Goal: Transaction & Acquisition: Subscribe to service/newsletter

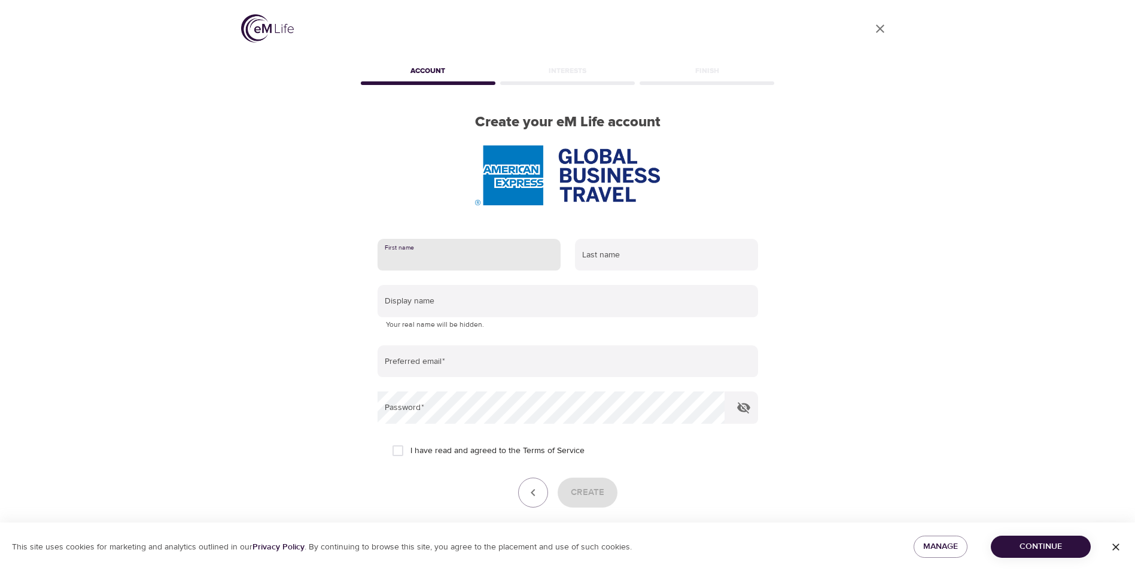
click at [425, 253] on input "text" at bounding box center [469, 255] width 183 height 32
type input "Eugenia"
type input "Mendoza"
type input "eugenia.mendoza@amexgbt.com"
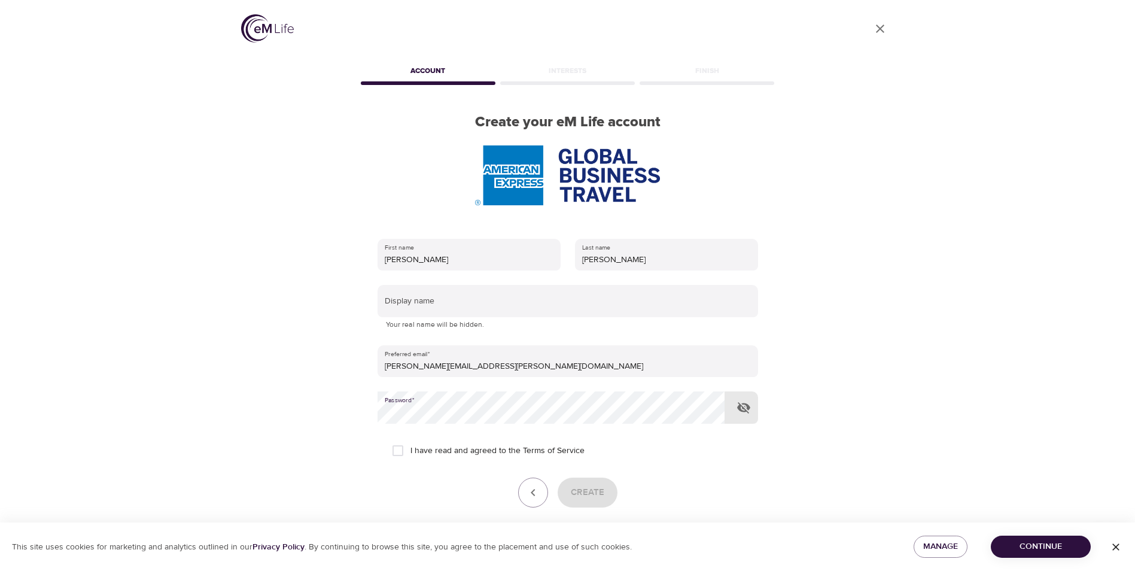
click at [579, 491] on div "Create" at bounding box center [568, 493] width 381 height 30
click at [401, 450] on input "I have read and agreed to the Terms of Service" at bounding box center [397, 450] width 25 height 25
checkbox input "true"
click at [591, 493] on span "Create" at bounding box center [588, 493] width 34 height 16
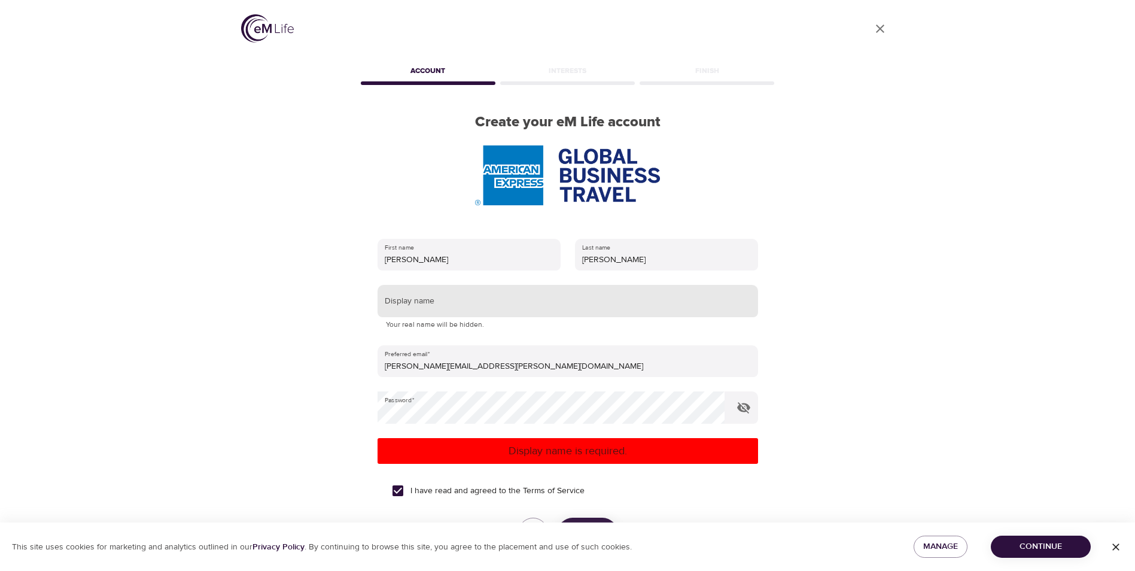
click at [419, 295] on input "text" at bounding box center [568, 301] width 381 height 32
click at [843, 400] on div "User Profile Account Interests Finish Create your eM Life account First name Eu…" at bounding box center [568, 285] width 682 height 571
click at [875, 391] on div "User Profile Account Interests Finish Create your eM Life account First name Eu…" at bounding box center [568, 285] width 682 height 571
click at [547, 453] on p "Display name is required." at bounding box center [567, 451] width 371 height 16
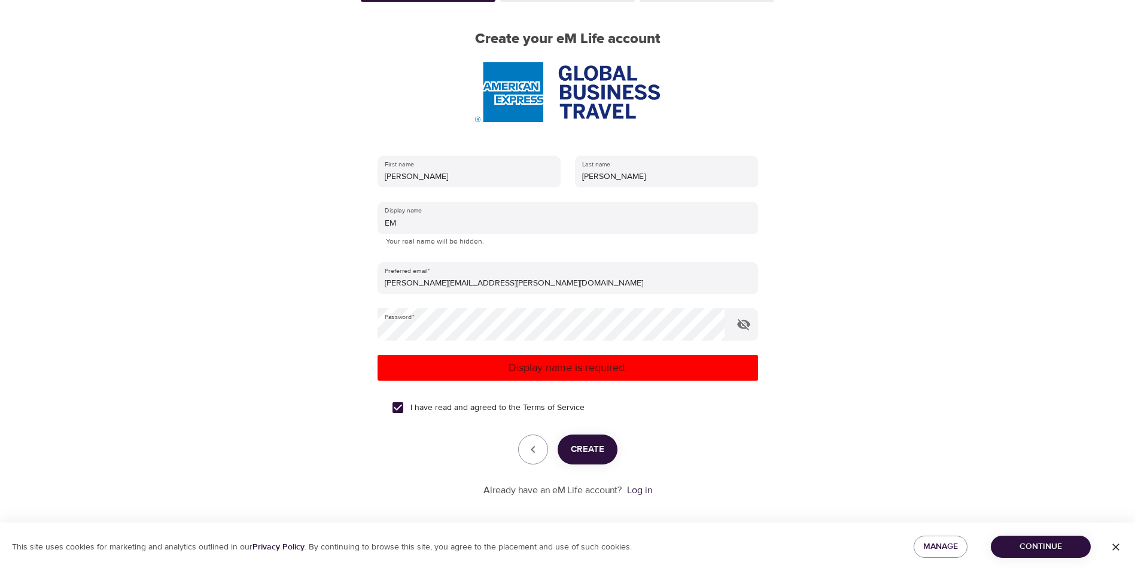
scroll to position [90, 0]
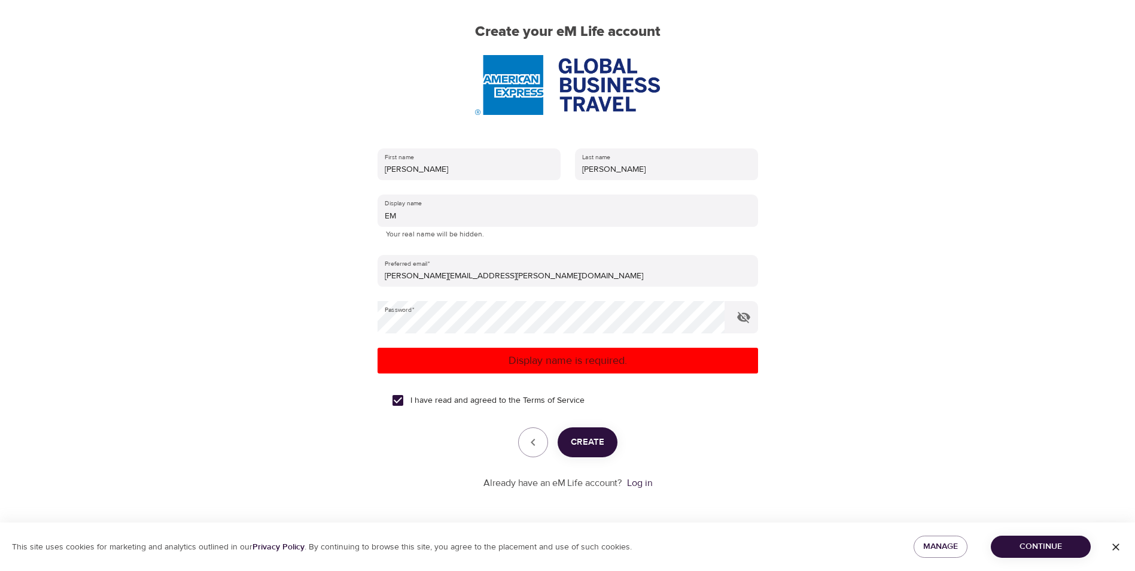
click at [587, 440] on span "Create" at bounding box center [588, 443] width 34 height 16
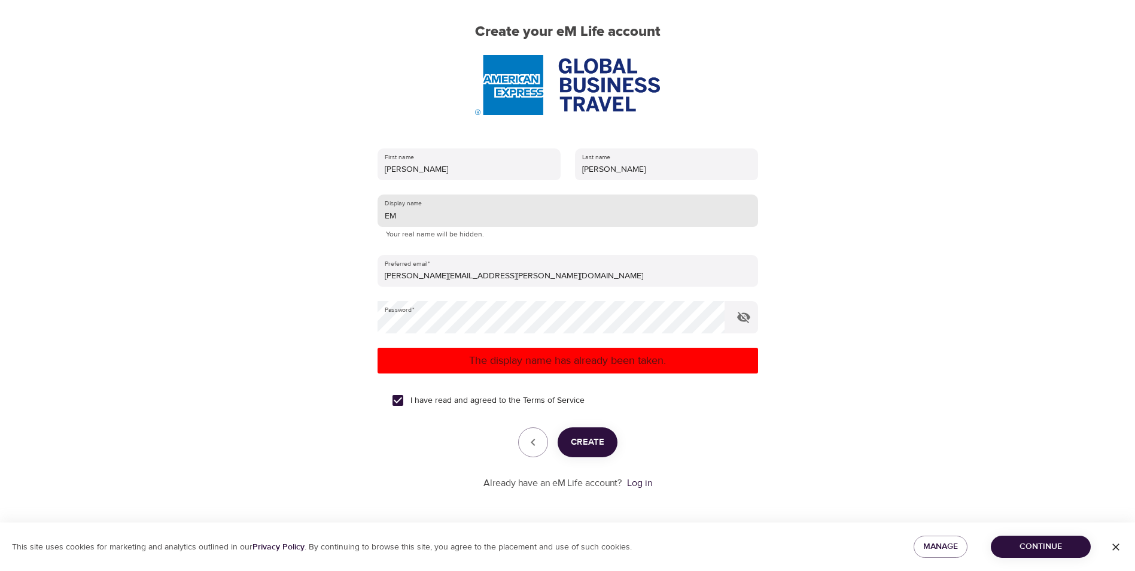
click at [411, 217] on input "EM" at bounding box center [568, 211] width 381 height 32
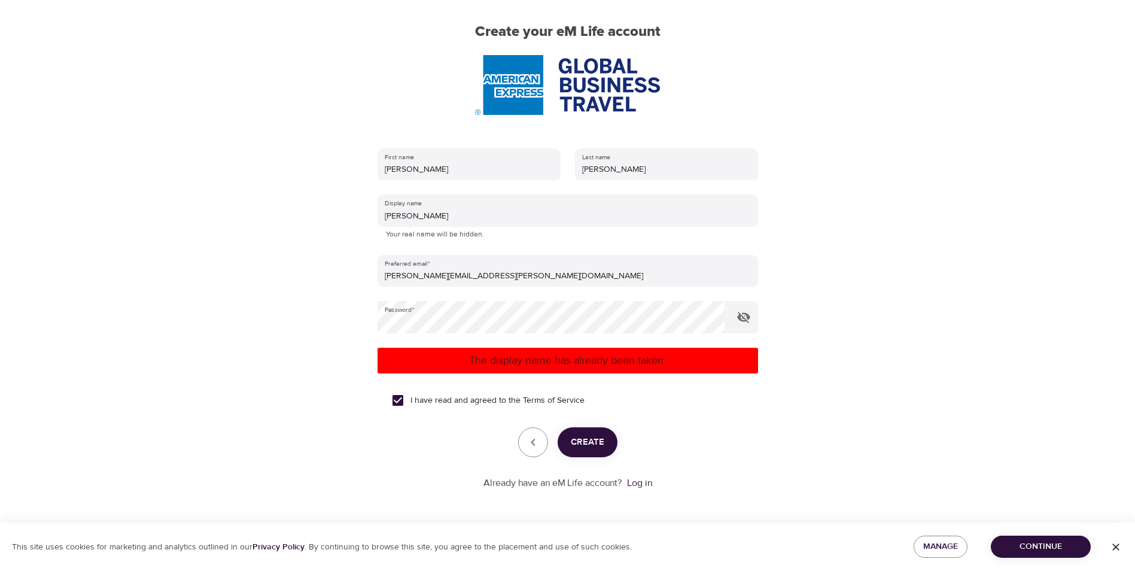
click at [705, 419] on form "First name Eugenia Last name Mendoza Display name Eugenia Your real name will b…" at bounding box center [568, 315] width 381 height 349
click at [585, 442] on span "Create" at bounding box center [588, 443] width 34 height 16
click at [593, 441] on span "Create" at bounding box center [588, 443] width 34 height 16
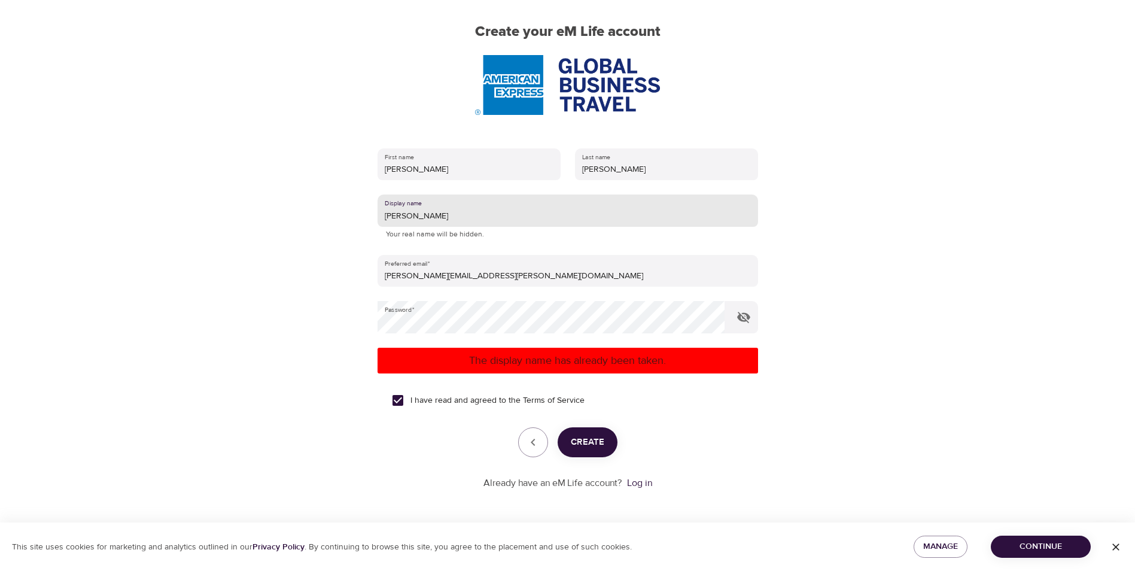
click at [419, 214] on input "Eugenia" at bounding box center [568, 211] width 381 height 32
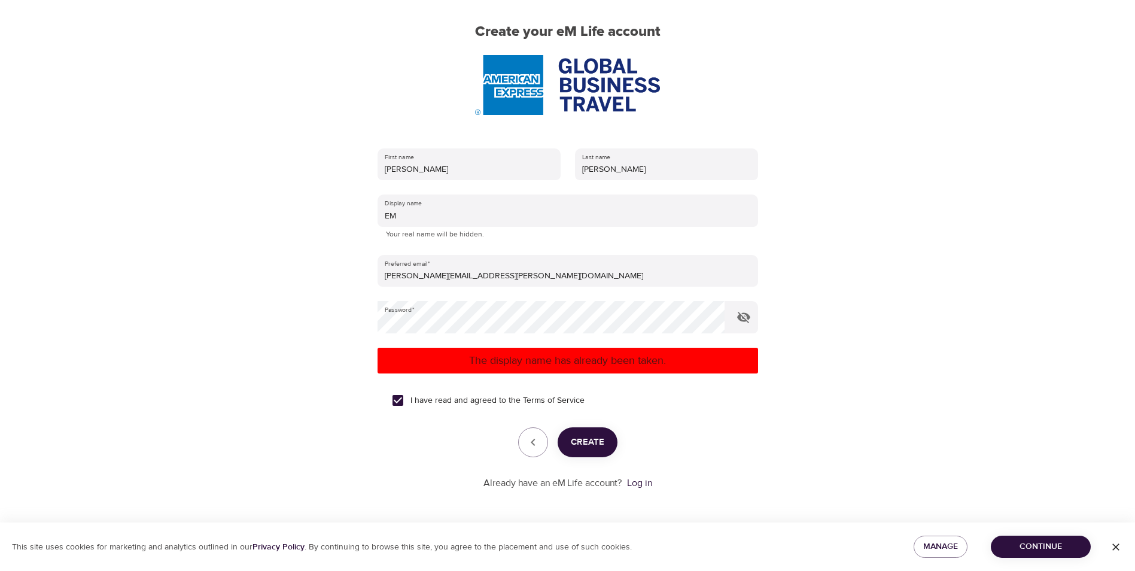
click at [587, 362] on p "The display name has already been taken." at bounding box center [567, 361] width 371 height 16
click at [585, 444] on span "Create" at bounding box center [588, 443] width 34 height 16
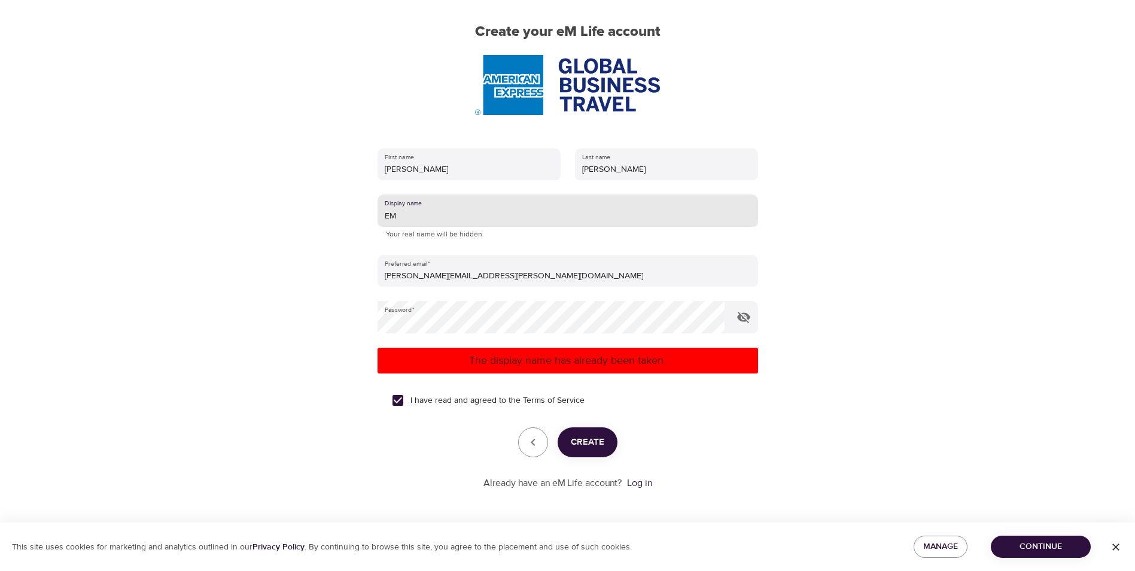
click at [397, 213] on input "EM" at bounding box center [568, 211] width 381 height 32
type input "Eugie"
click at [587, 440] on span "Create" at bounding box center [588, 443] width 34 height 16
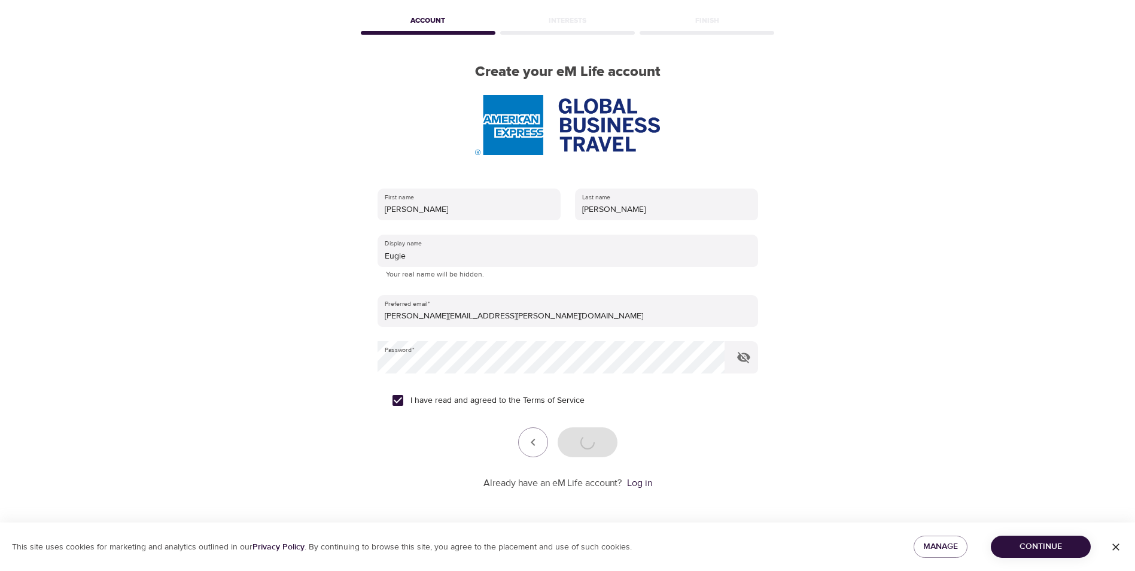
scroll to position [50, 0]
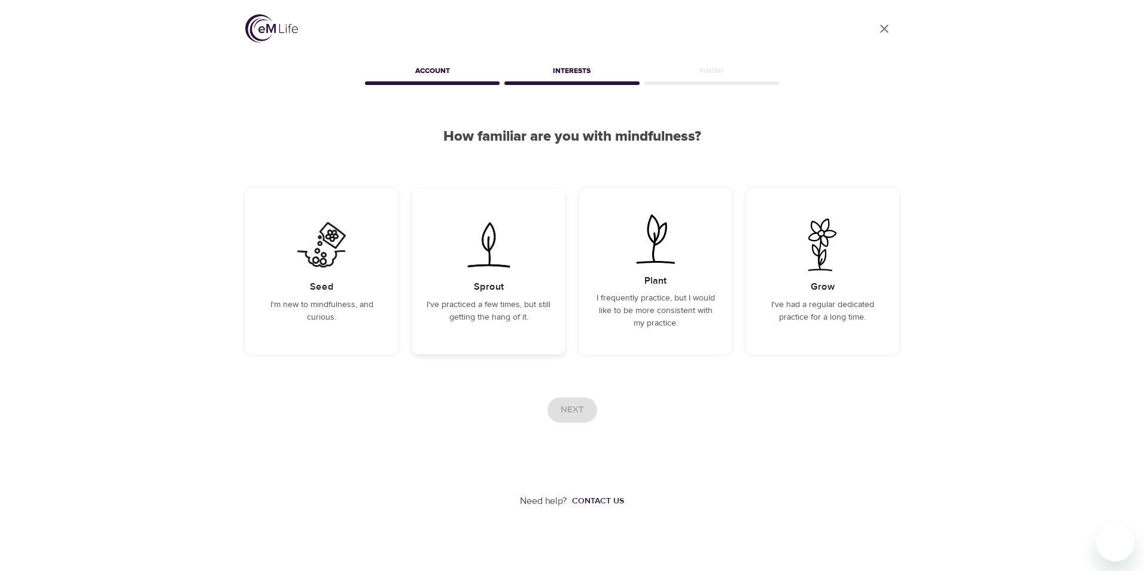
click at [490, 308] on p "I've practiced a few times, but still getting the hang of it." at bounding box center [489, 311] width 124 height 25
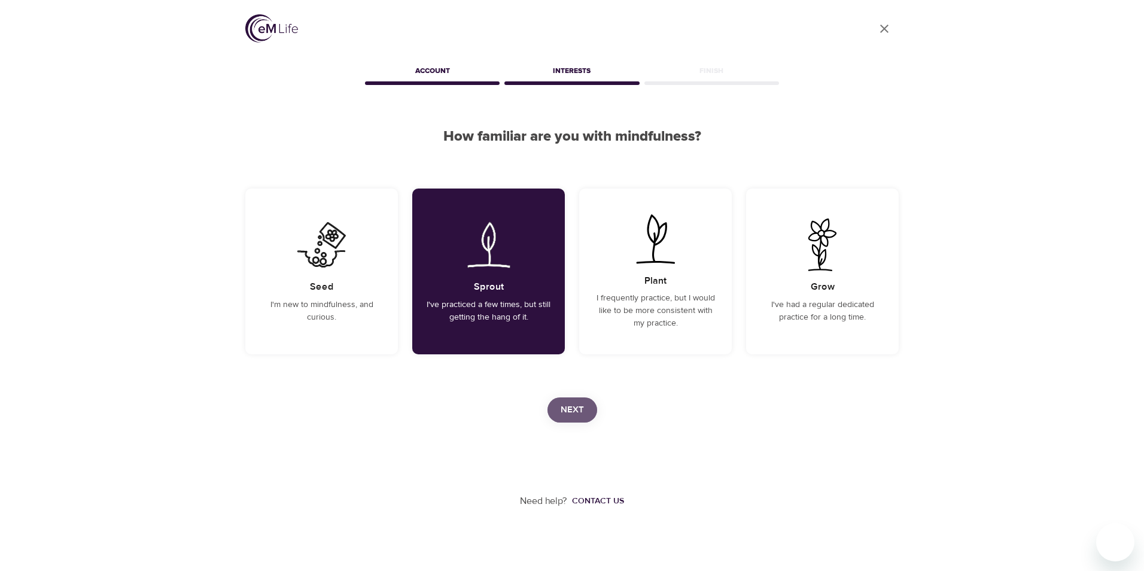
click at [572, 412] on span "Next" at bounding box center [572, 410] width 23 height 16
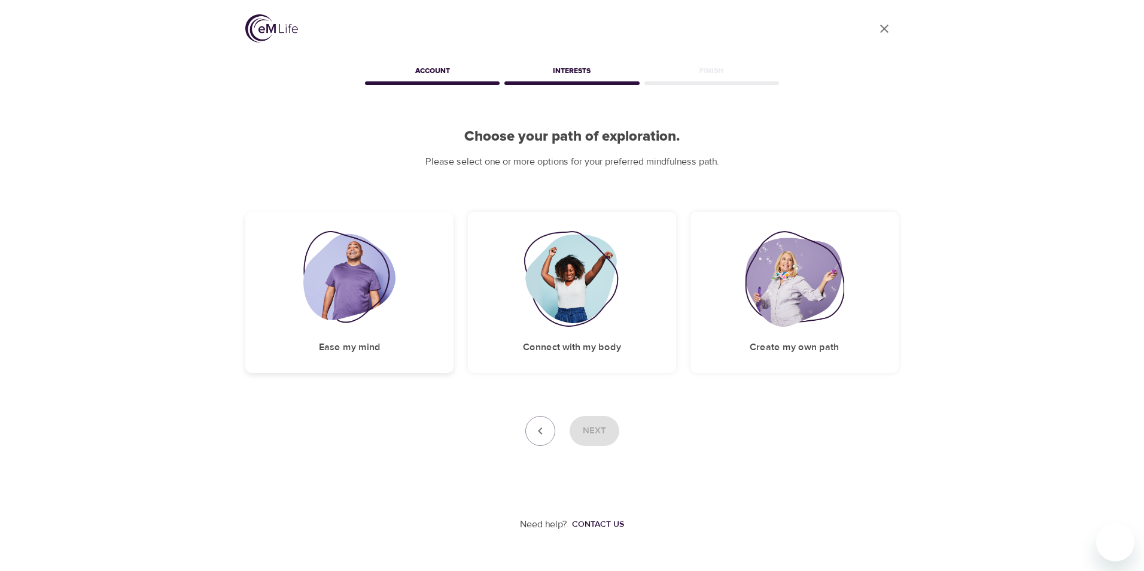
click at [358, 290] on img at bounding box center [349, 279] width 93 height 96
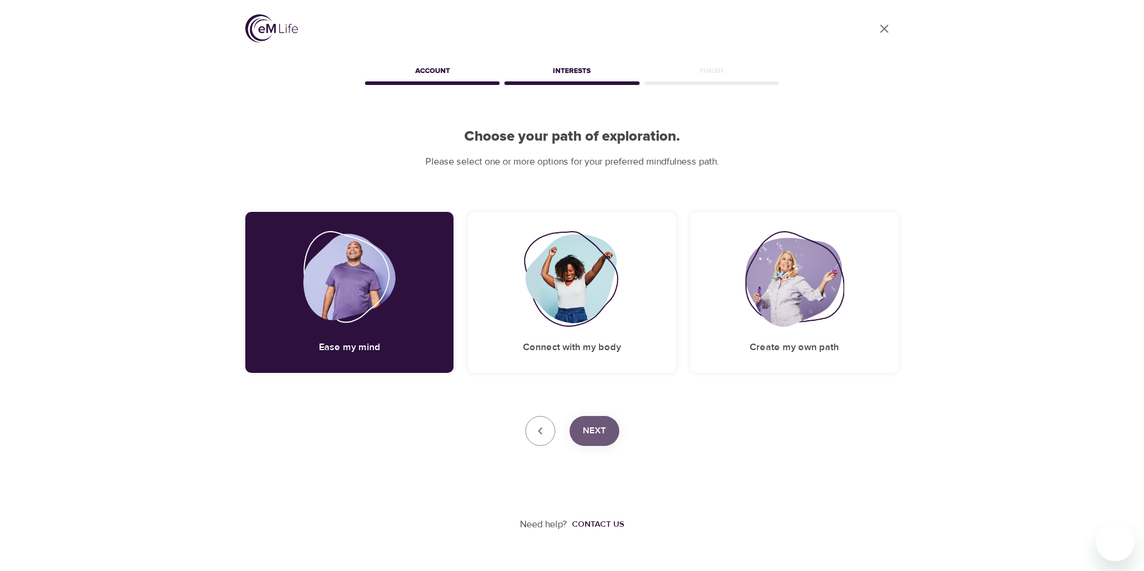
click at [587, 430] on span "Next" at bounding box center [594, 431] width 23 height 16
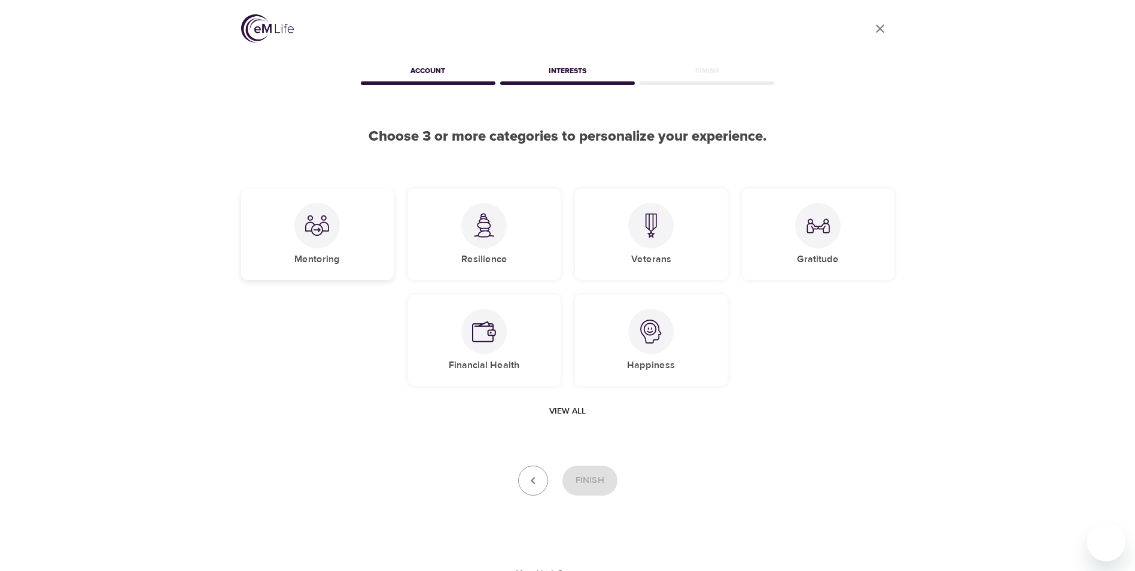
click at [309, 228] on img at bounding box center [317, 226] width 24 height 24
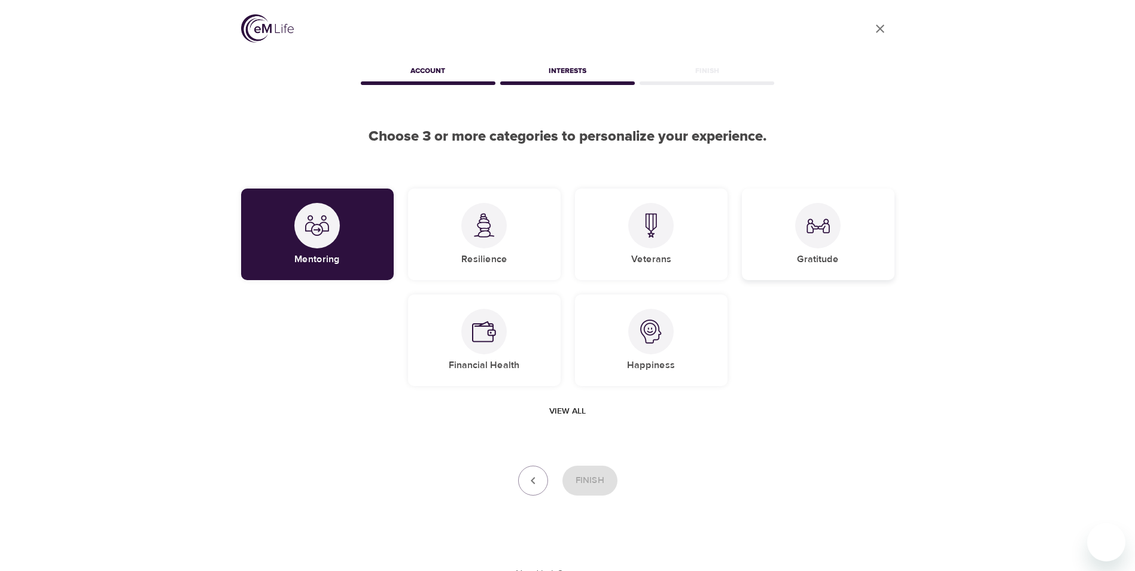
click at [807, 237] on img at bounding box center [818, 226] width 24 height 24
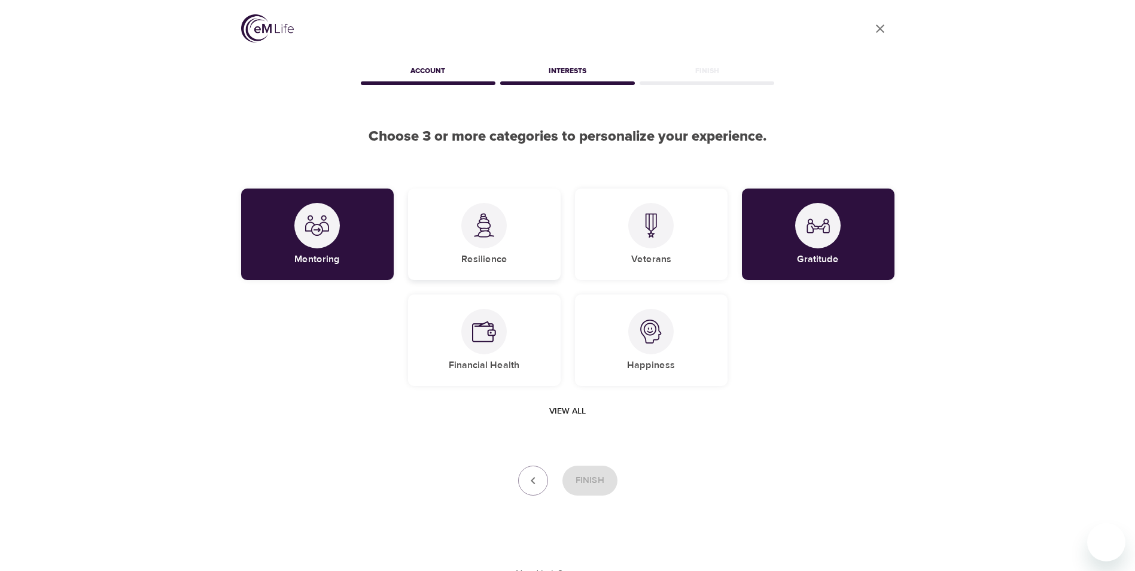
click at [485, 235] on img at bounding box center [484, 225] width 24 height 25
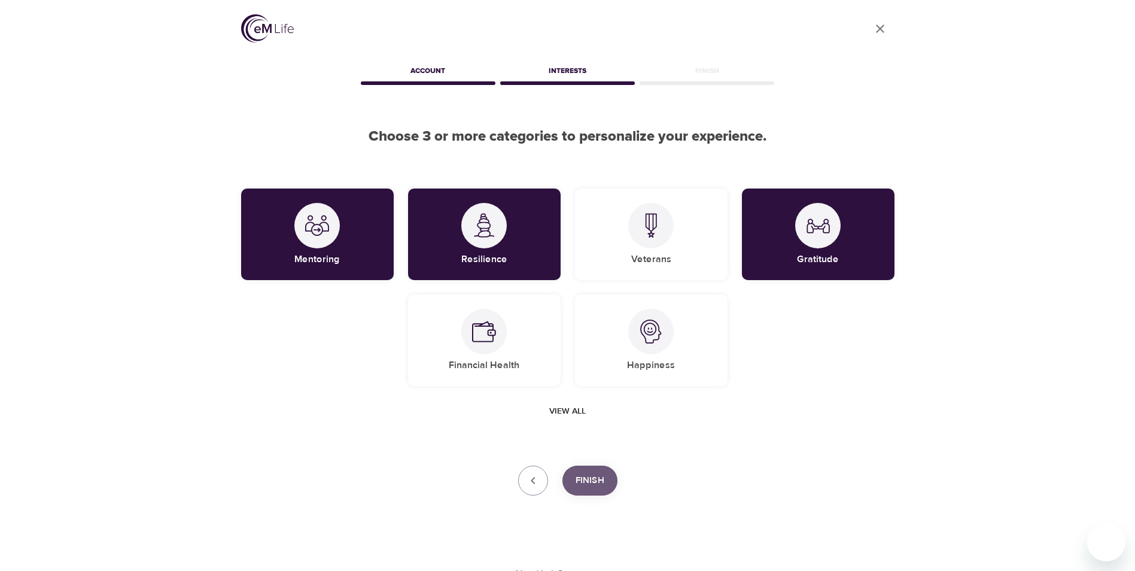
click at [601, 485] on span "Finish" at bounding box center [590, 481] width 29 height 16
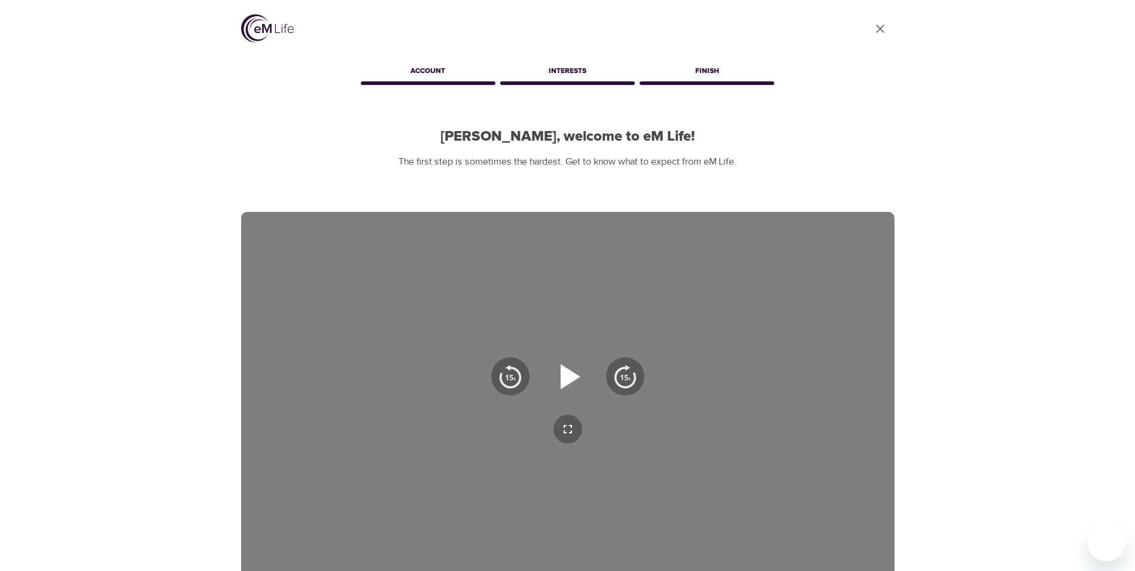
click at [572, 376] on icon "button" at bounding box center [571, 376] width 20 height 25
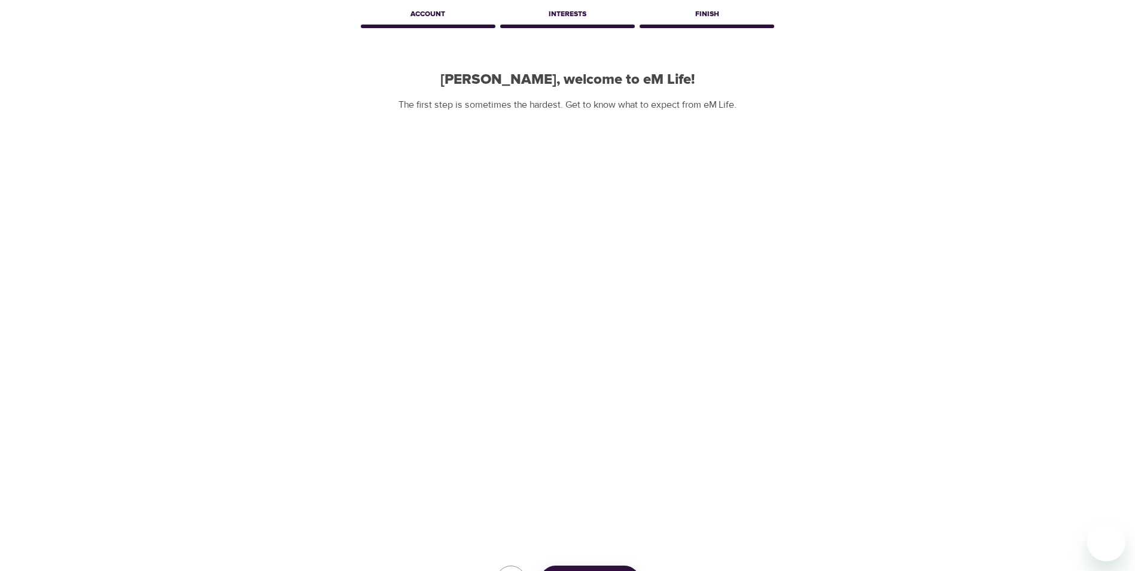
scroll to position [167, 0]
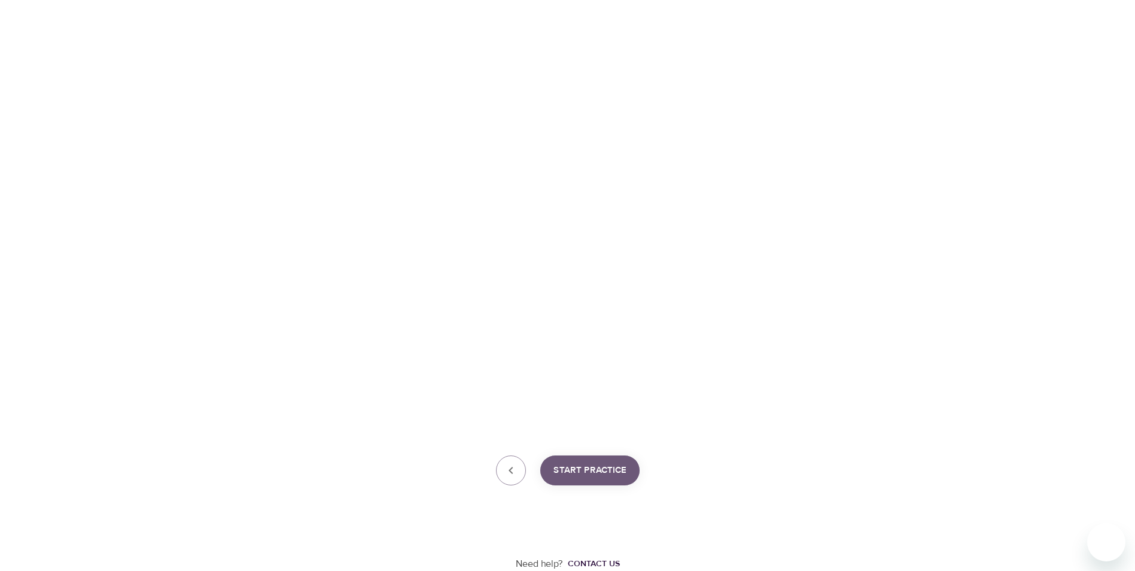
click at [588, 471] on span "Start Practice" at bounding box center [590, 471] width 73 height 16
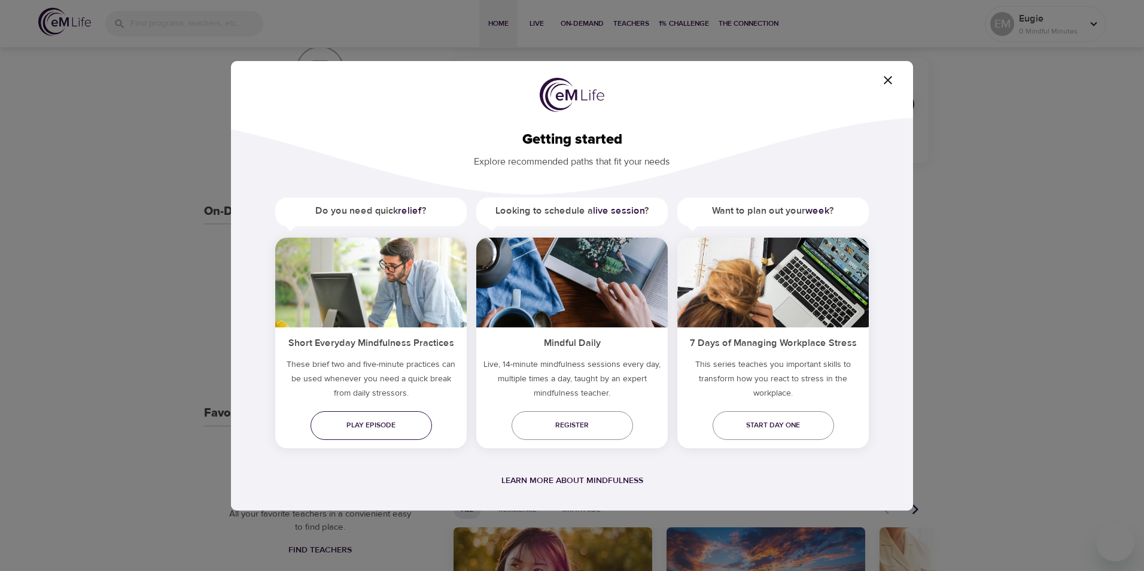
click at [387, 426] on span "Play episode" at bounding box center [371, 425] width 102 height 13
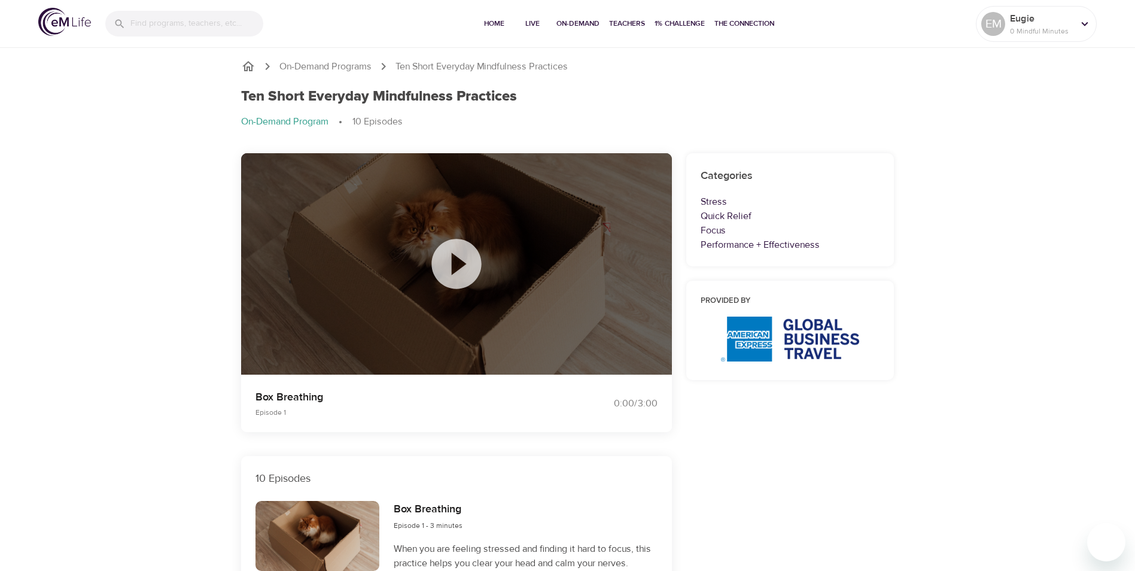
click at [453, 259] on icon at bounding box center [457, 264] width 60 height 60
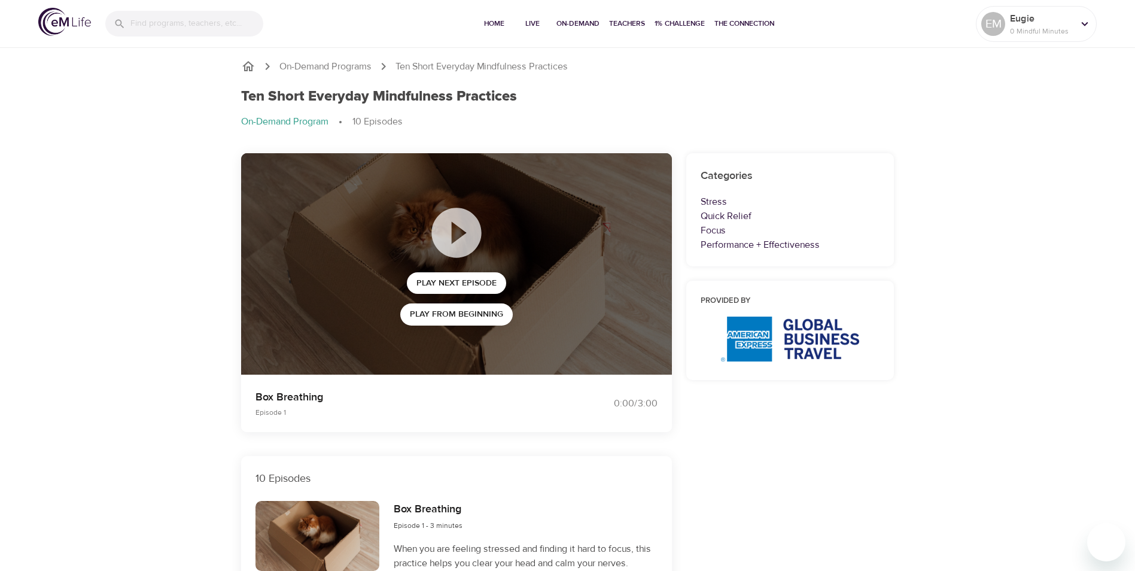
click at [463, 232] on icon at bounding box center [457, 233] width 60 height 60
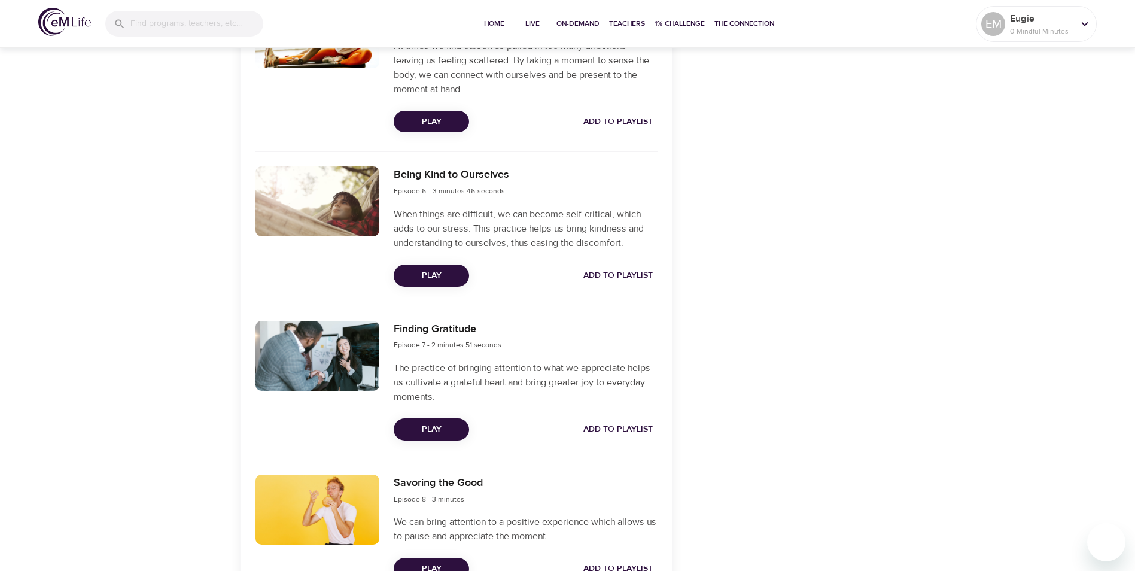
scroll to position [1092, 0]
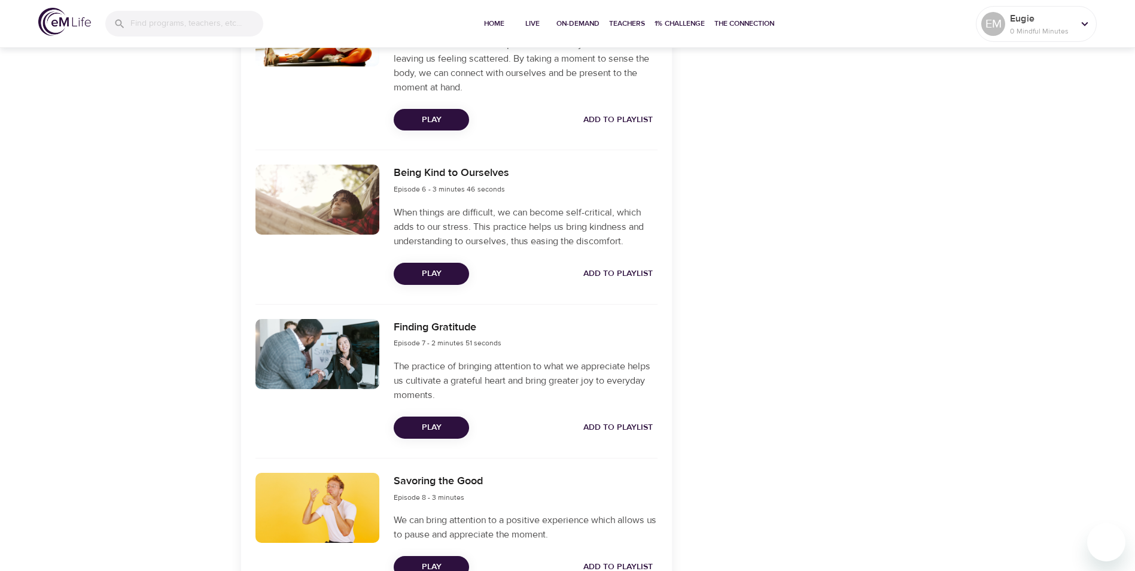
click at [436, 271] on span "Play" at bounding box center [431, 273] width 56 height 15
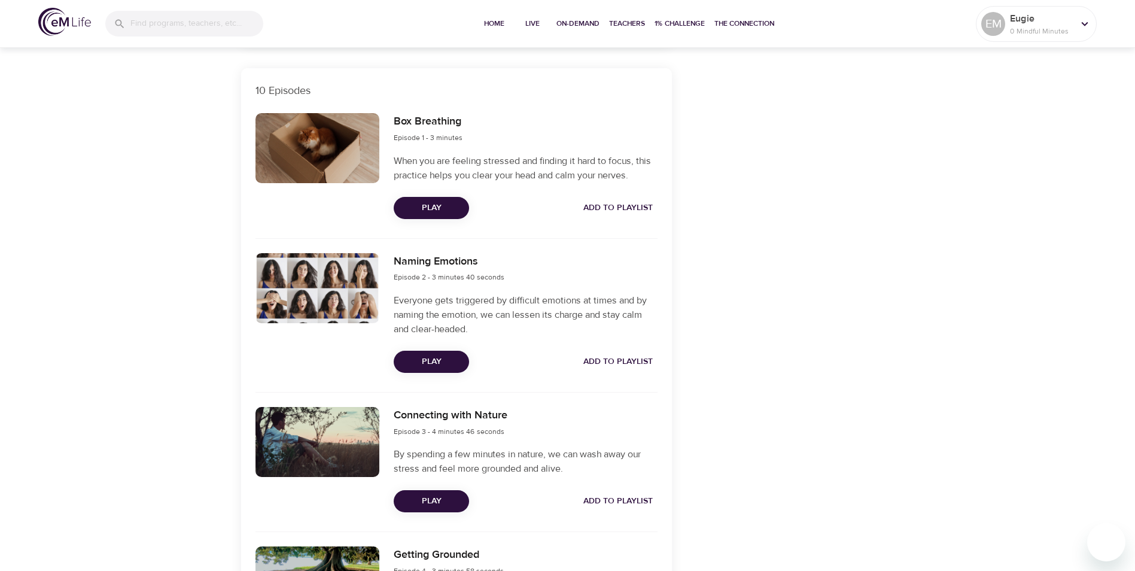
scroll to position [399, 0]
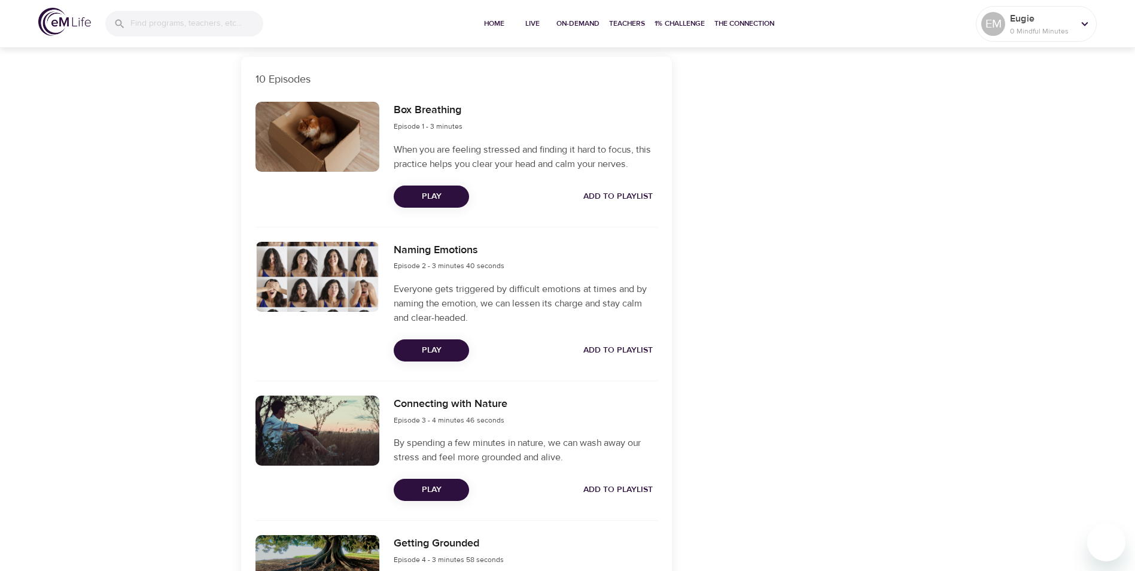
click at [314, 423] on div at bounding box center [318, 431] width 124 height 70
click at [427, 486] on span "Play" at bounding box center [431, 489] width 56 height 15
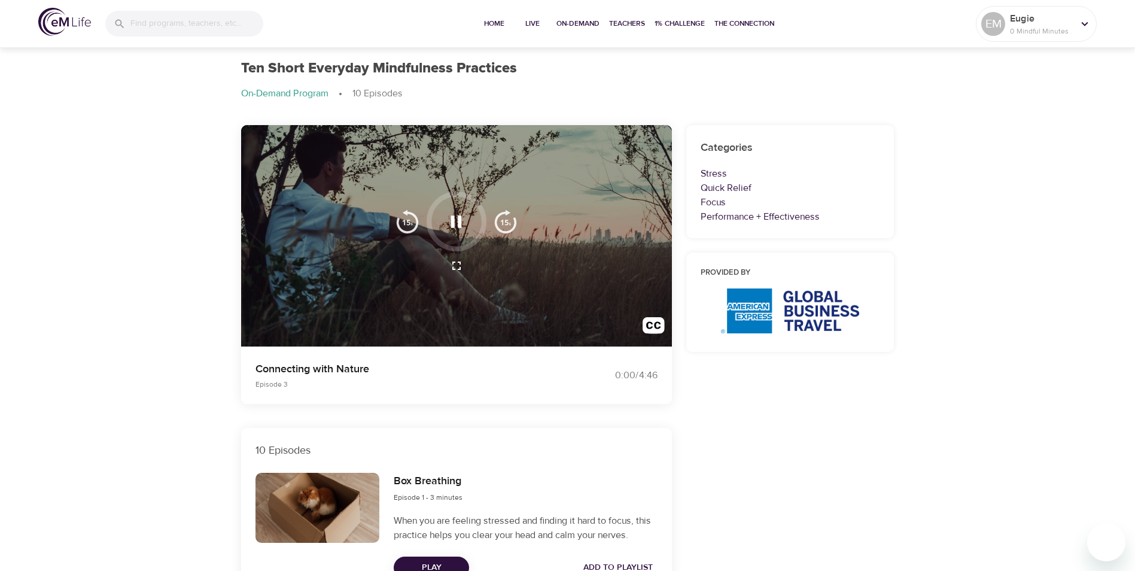
scroll to position [0, 0]
